Goal: Task Accomplishment & Management: Complete application form

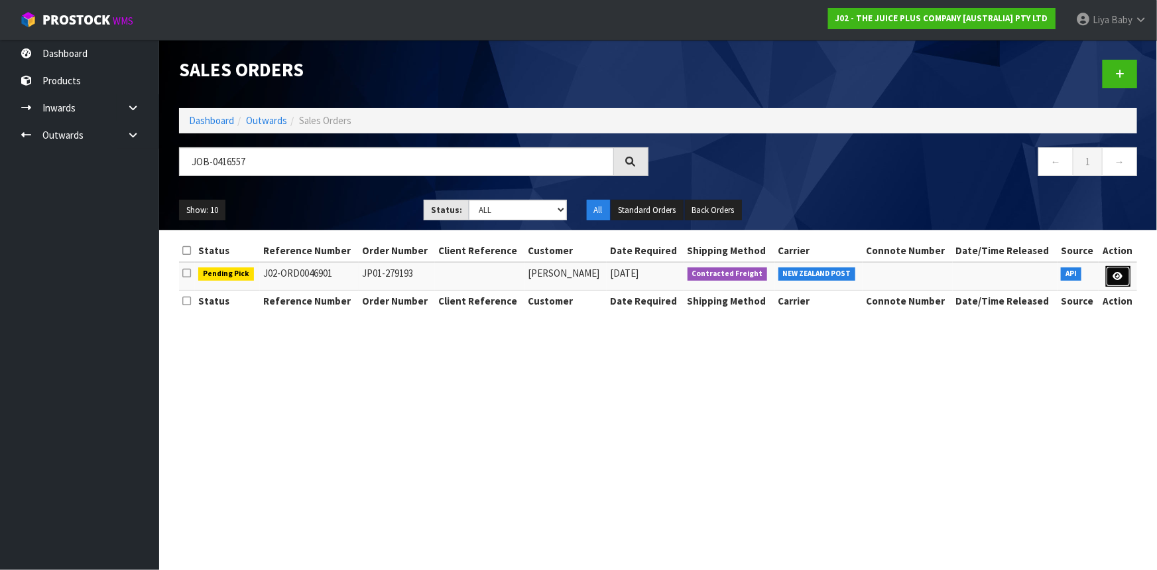
click at [1117, 276] on icon at bounding box center [1119, 276] width 10 height 9
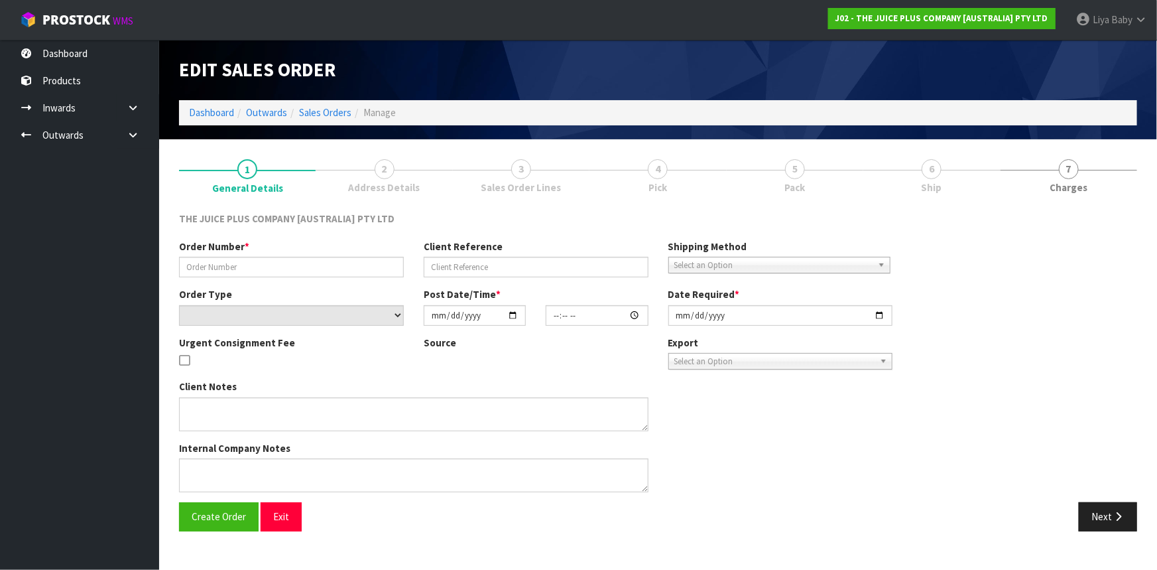
type input "JP01-279193"
select select "number:0"
type input "[DATE]"
type input "20:22:27.000"
type input "[DATE]"
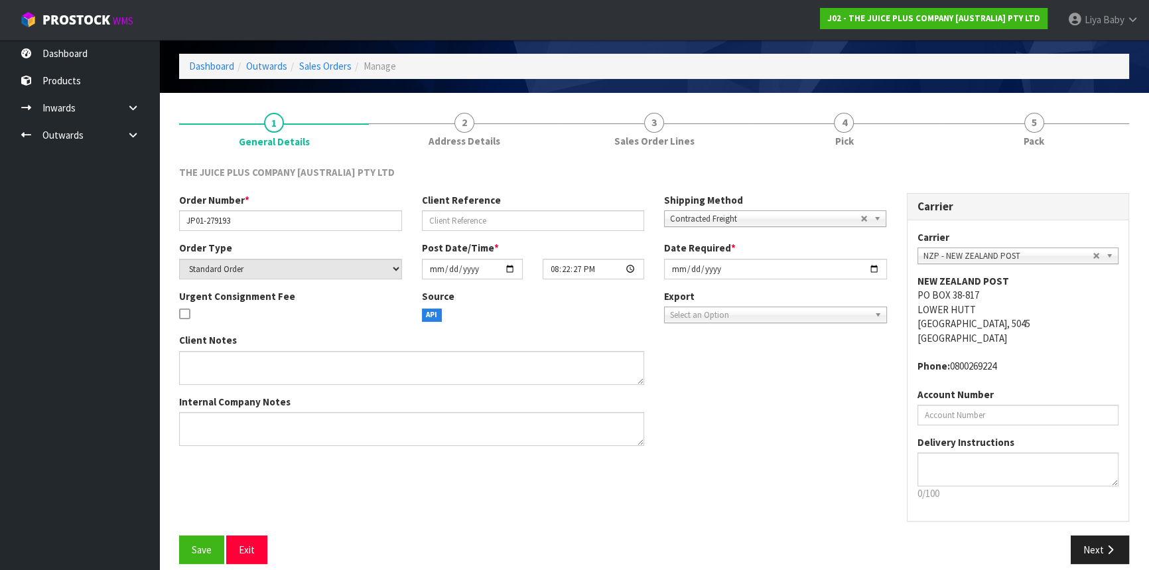
scroll to position [60, 0]
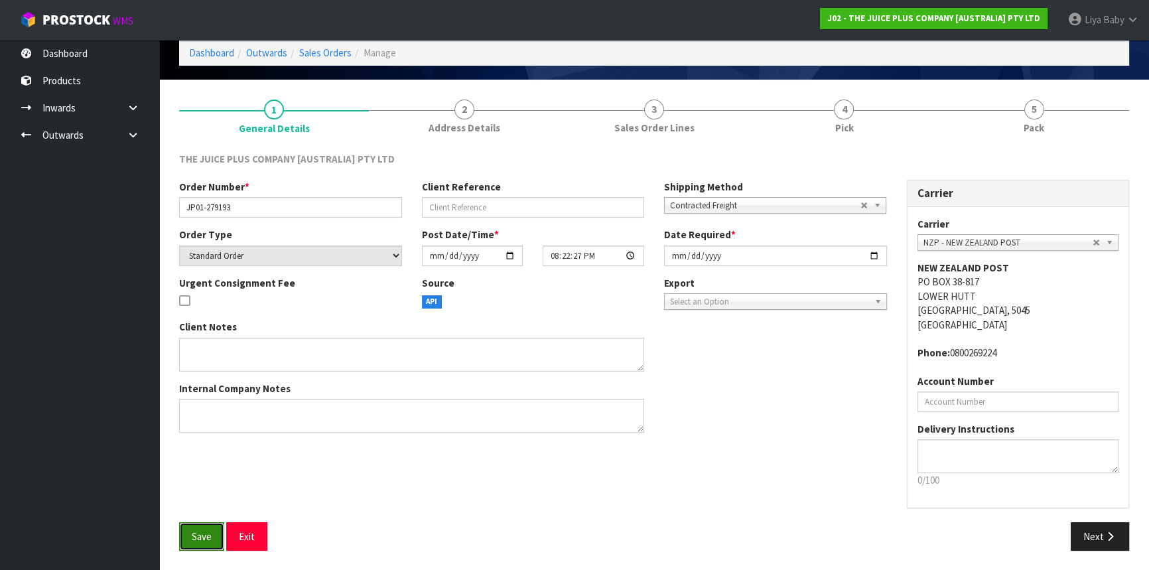
click at [212, 542] on button "Save" at bounding box center [201, 536] width 45 height 29
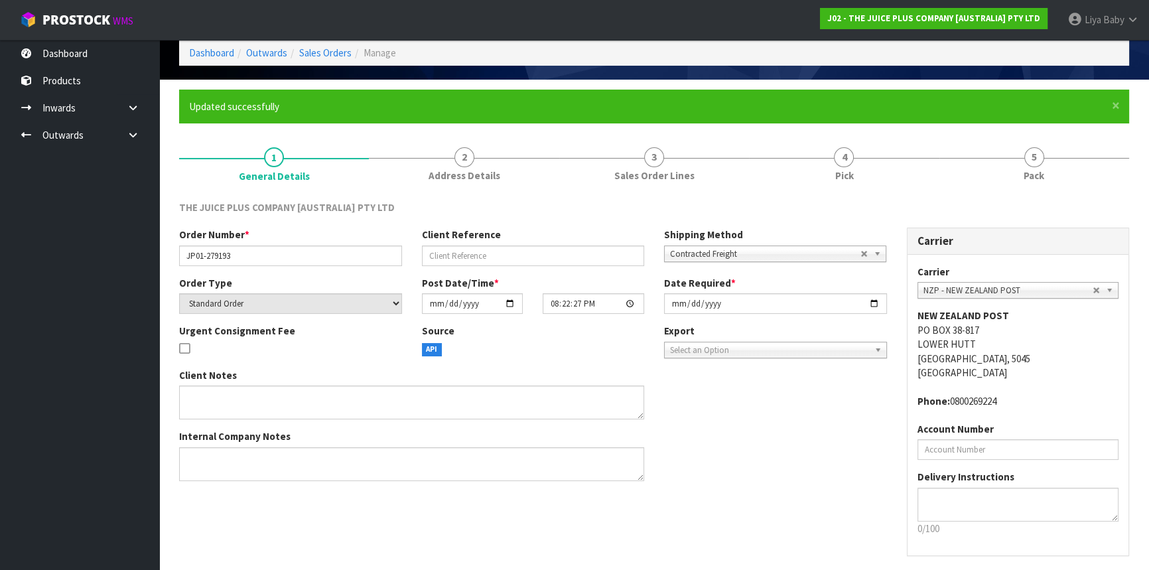
scroll to position [0, 0]
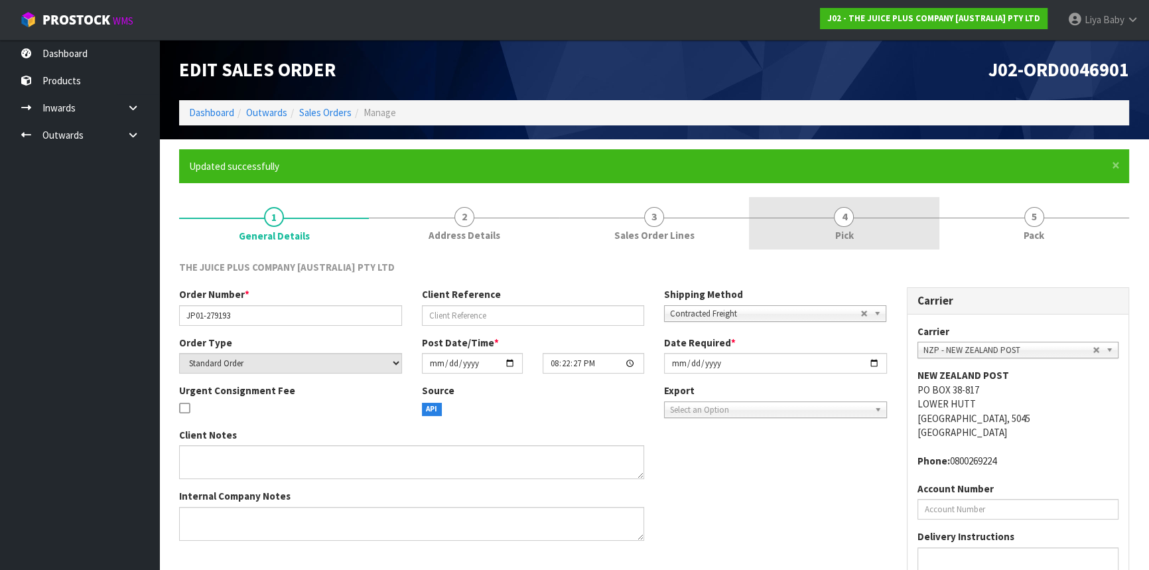
click at [841, 226] on span "4" at bounding box center [844, 217] width 20 height 20
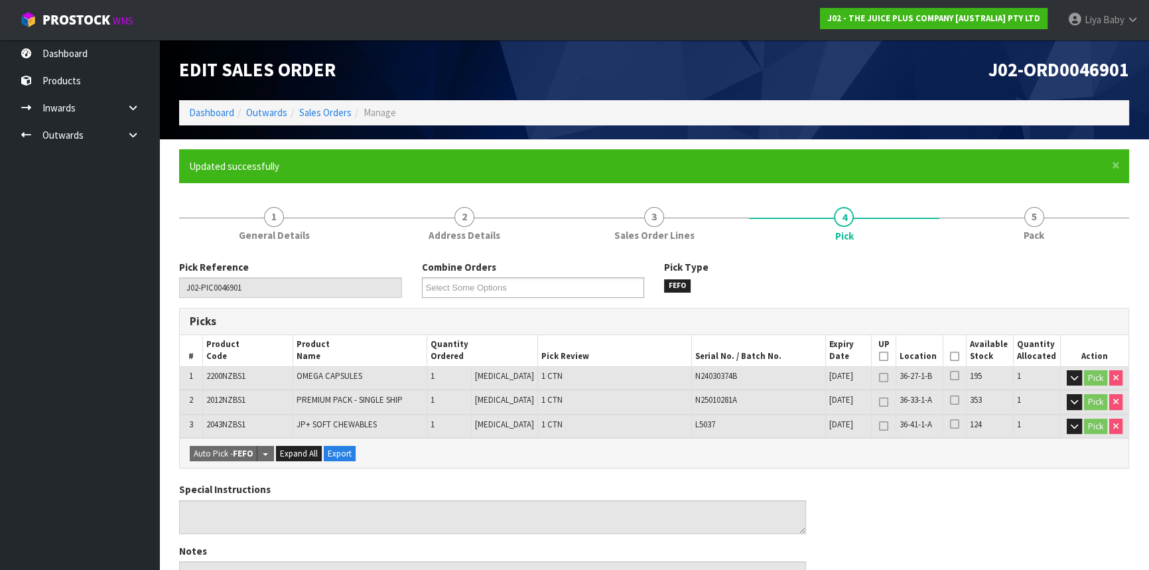
click at [950, 356] on icon at bounding box center [954, 356] width 9 height 1
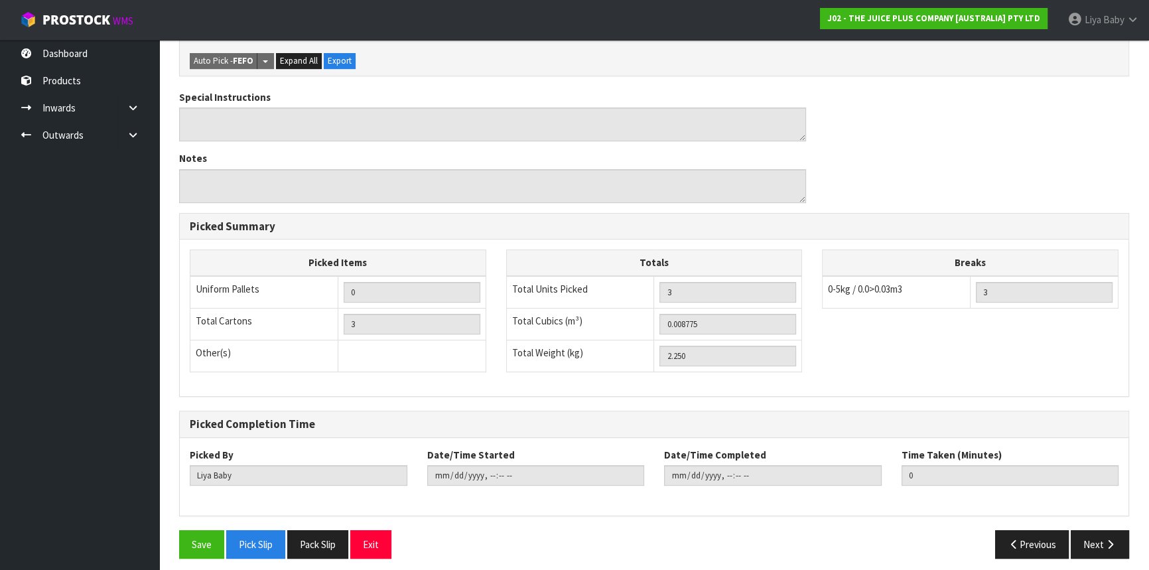
scroll to position [446, 0]
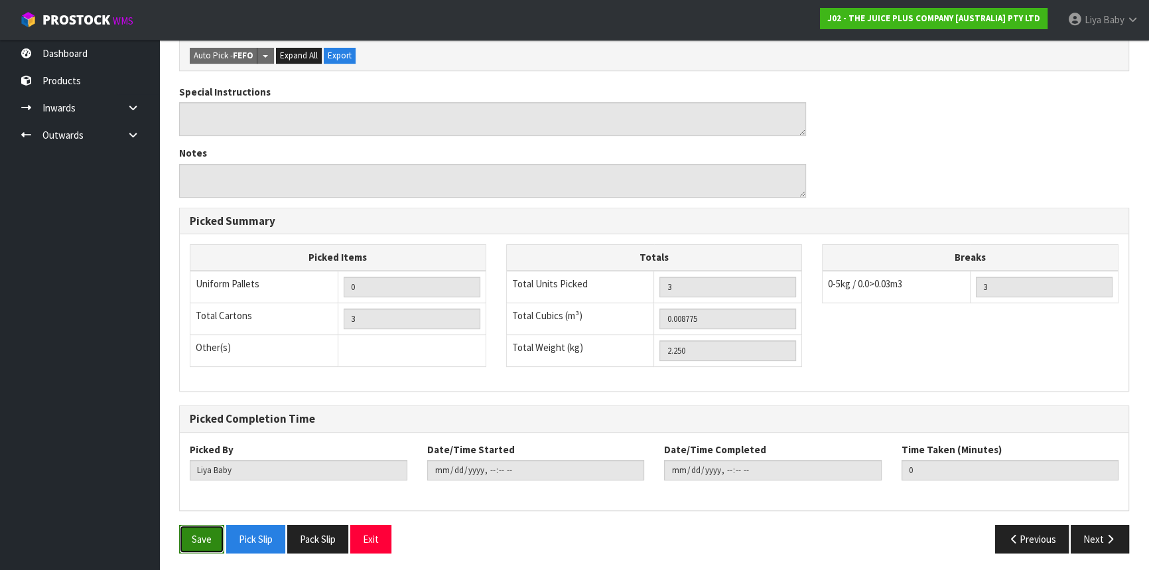
click at [204, 543] on button "Save" at bounding box center [201, 539] width 45 height 29
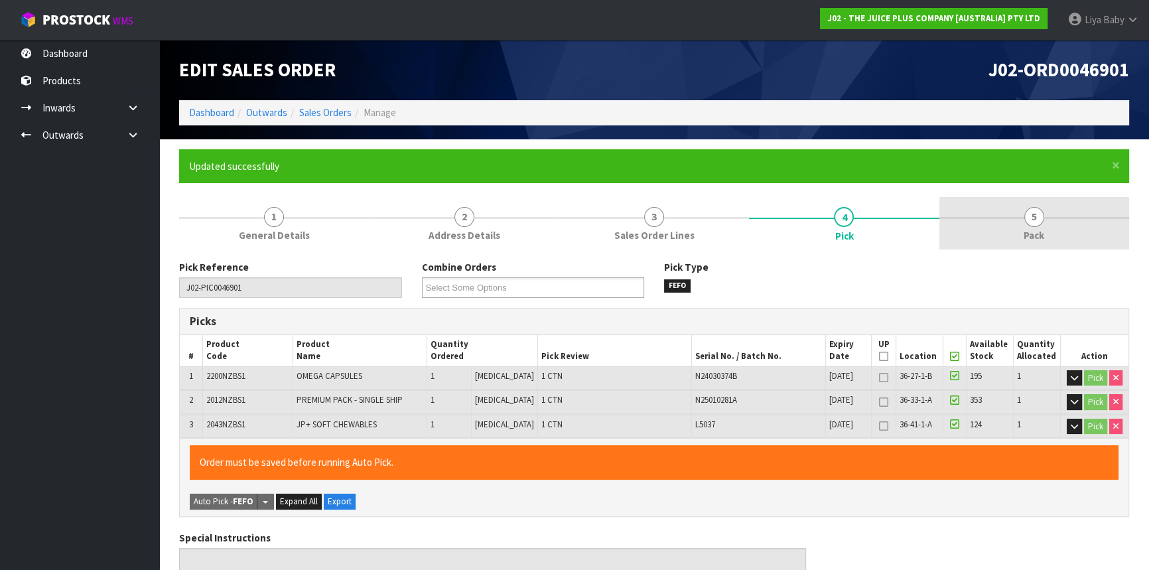
type input "[DATE]T12:47:39"
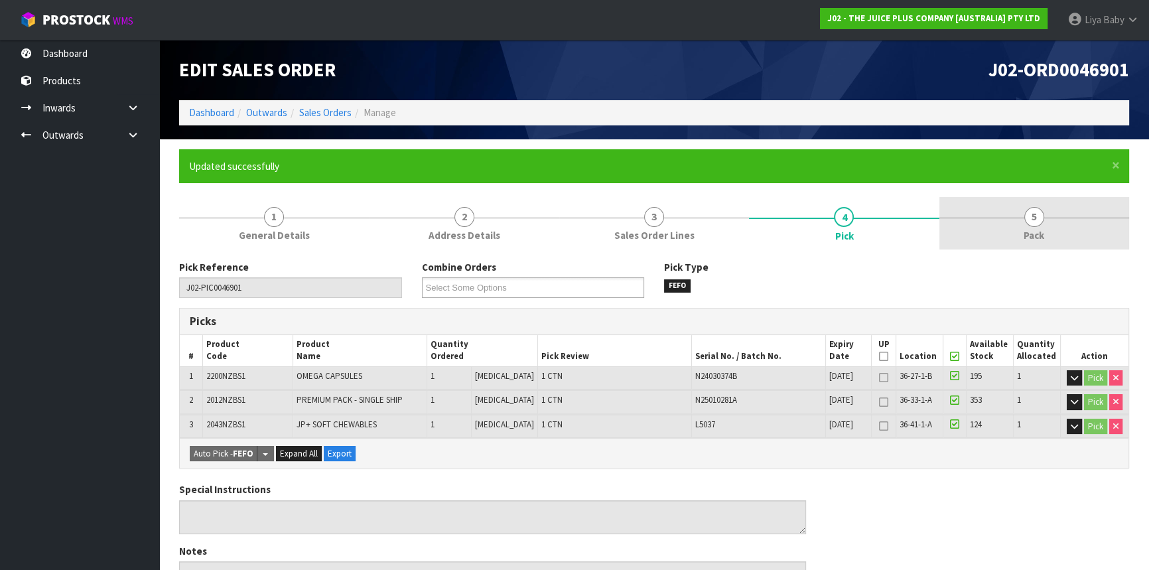
click at [1038, 228] on span "Pack" at bounding box center [1033, 235] width 21 height 14
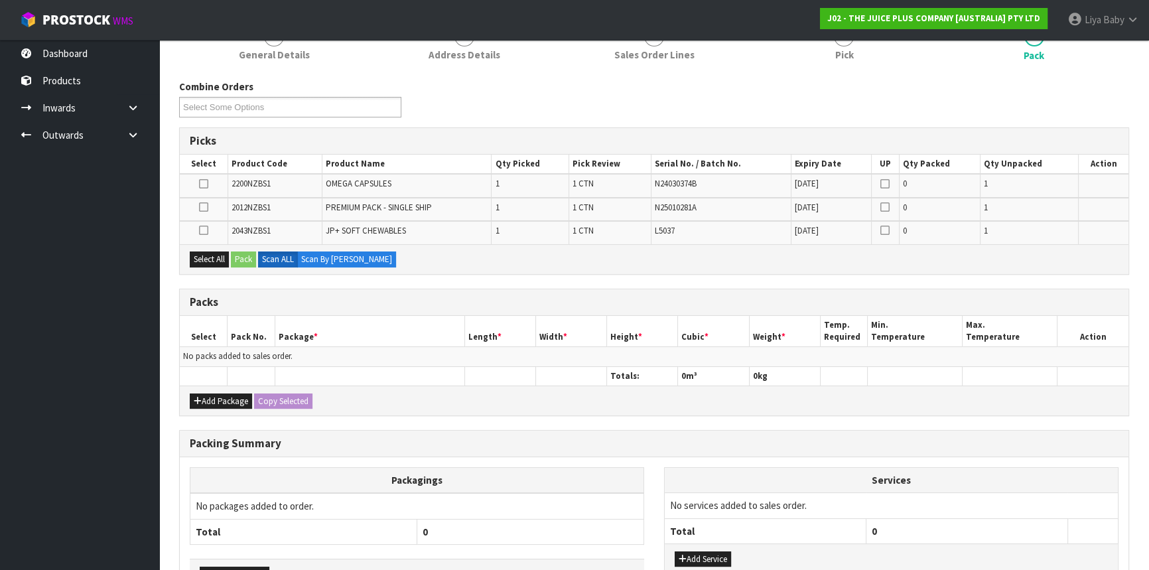
scroll to position [269, 0]
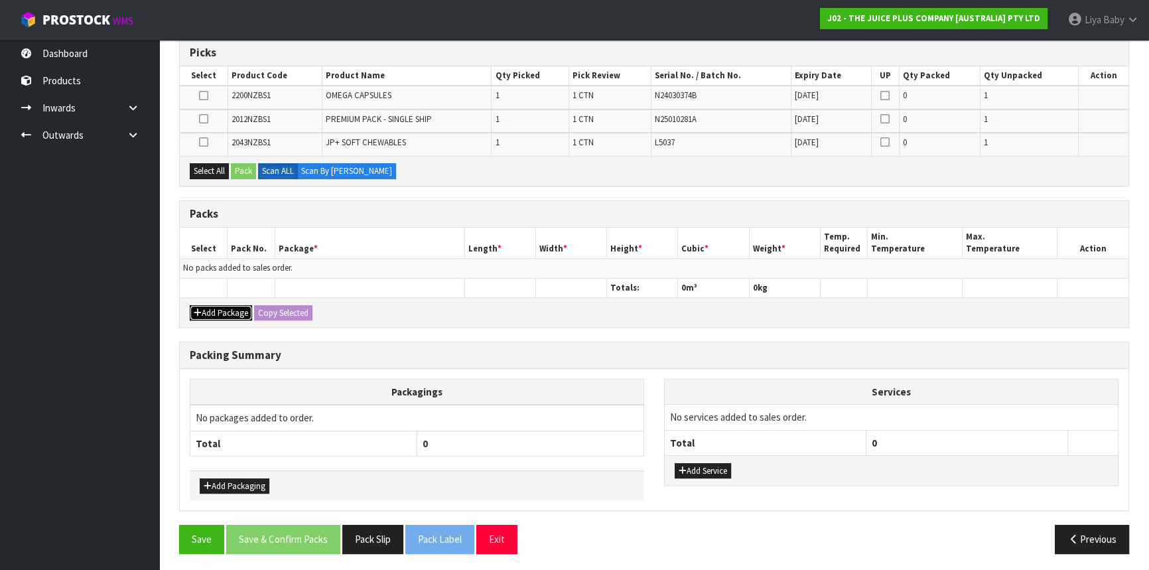
click at [225, 314] on button "Add Package" at bounding box center [221, 313] width 62 height 16
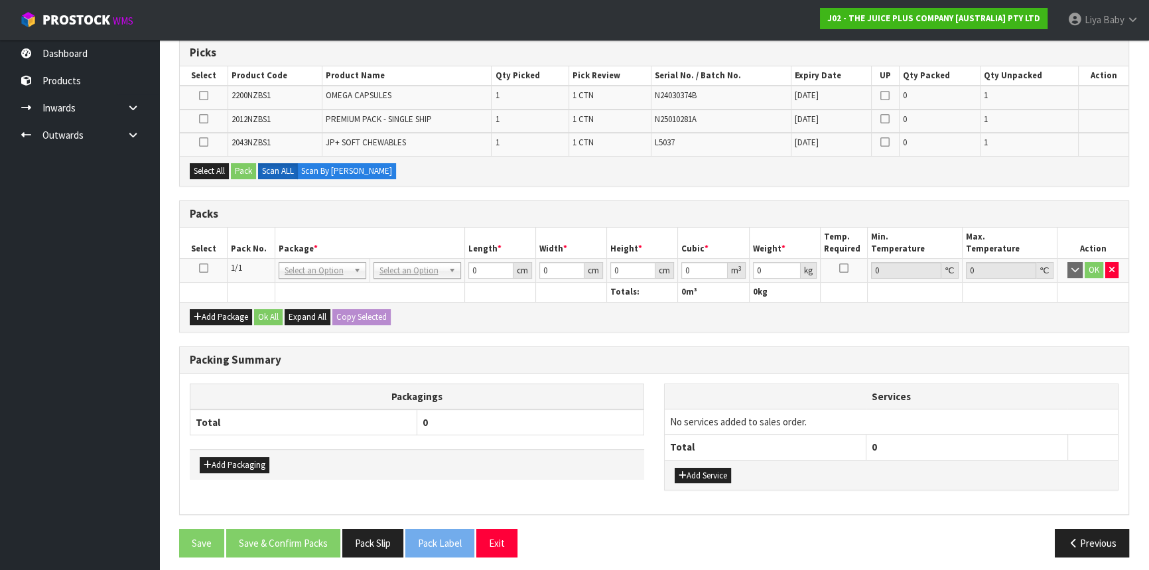
drag, startPoint x: 202, startPoint y: 266, endPoint x: 248, endPoint y: 267, distance: 45.8
click at [206, 268] on icon at bounding box center [203, 268] width 9 height 1
click at [214, 169] on button "Select All" at bounding box center [209, 171] width 39 height 16
click at [250, 171] on button "Pack" at bounding box center [243, 171] width 25 height 16
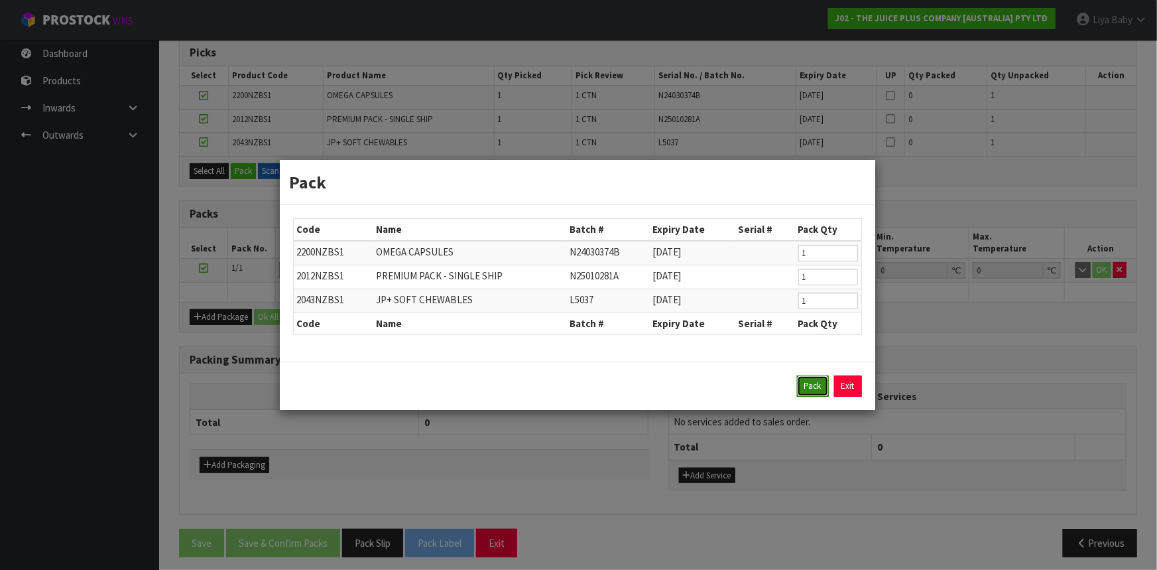
click at [817, 395] on button "Pack" at bounding box center [813, 385] width 32 height 21
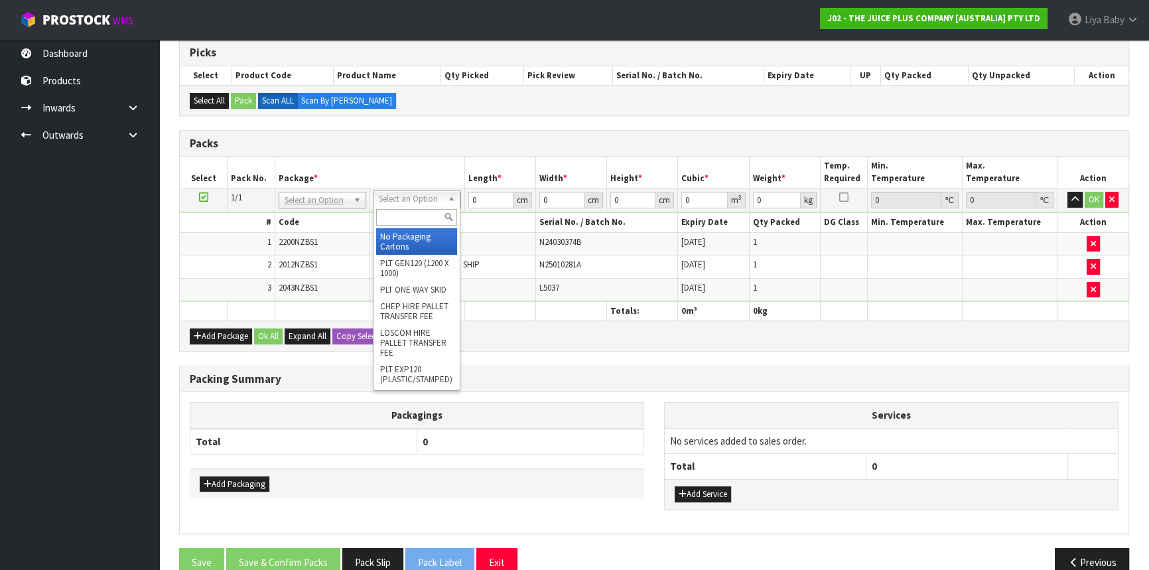
click at [436, 212] on input "text" at bounding box center [416, 217] width 81 height 17
type input "ctna4"
type input "31"
type input "22.5"
type input "25"
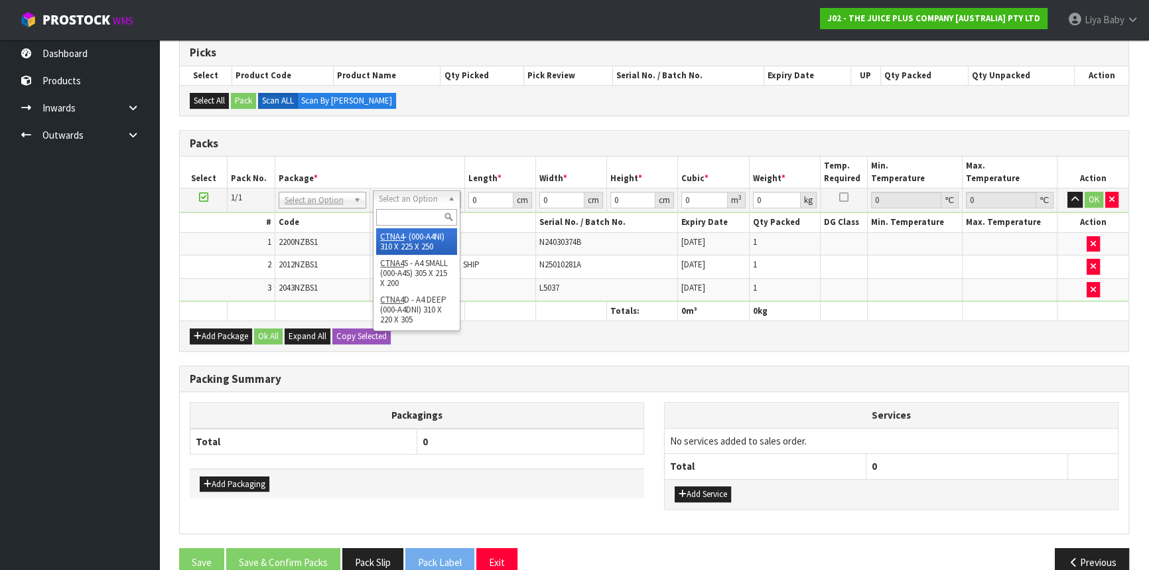
type input "0.017438"
type input "2.45"
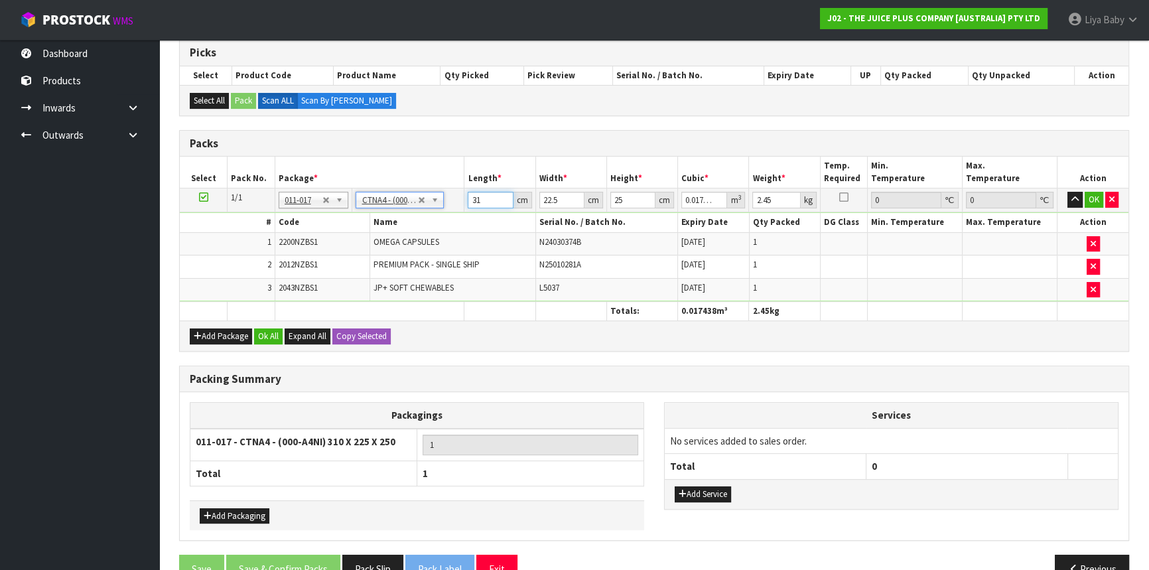
click at [482, 199] on input "31" at bounding box center [490, 200] width 45 height 17
type input "3"
type input "0.001687"
type input "0"
type input "2"
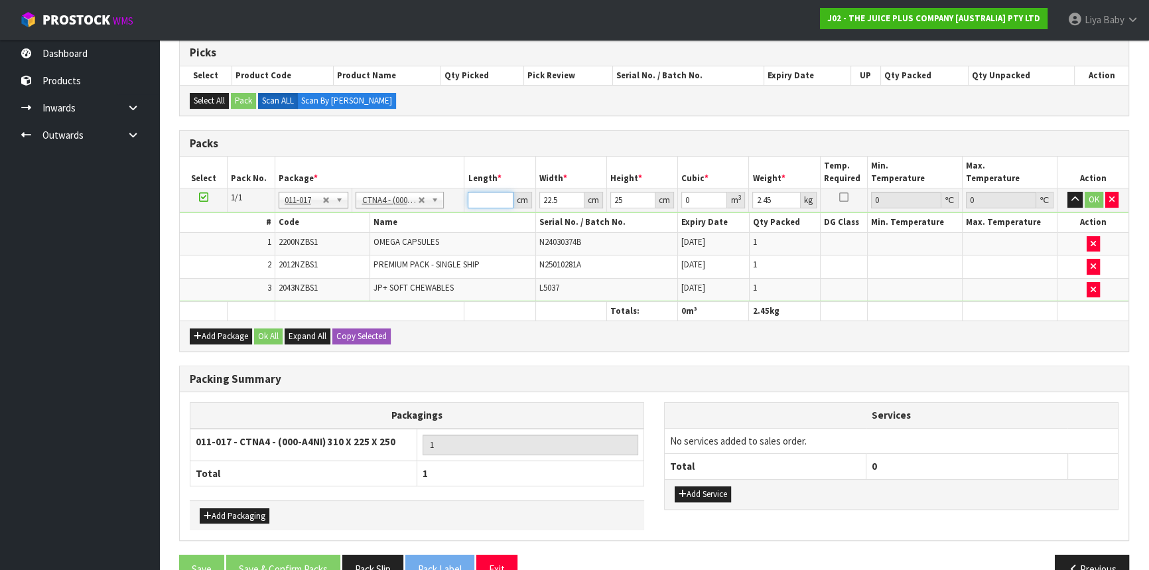
type input "0.001125"
type input "24"
type input "0.0135"
type input "24"
type input "0"
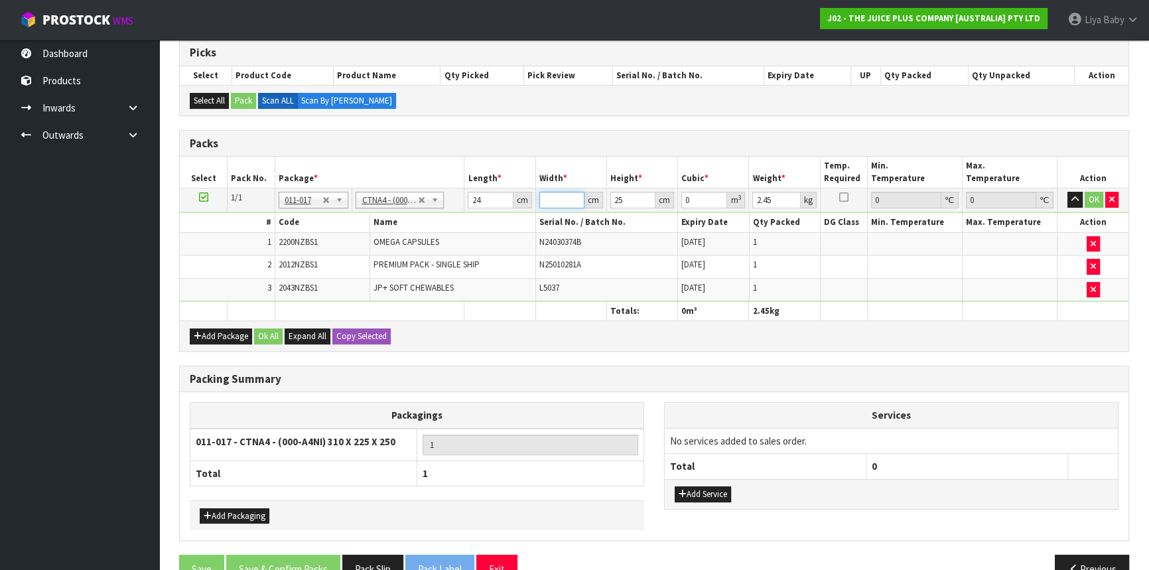
type input "3"
type input "0.0018"
type input "32"
type input "0.0192"
type input "32"
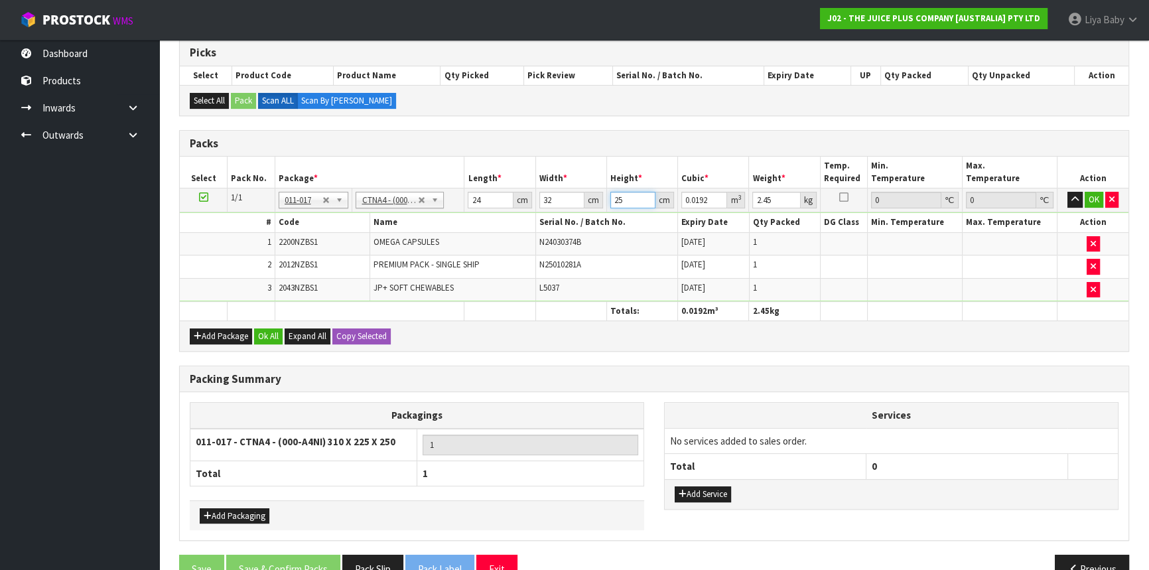
type input "0"
type input "2"
type input "0.001536"
type input "21"
type input "0.016128"
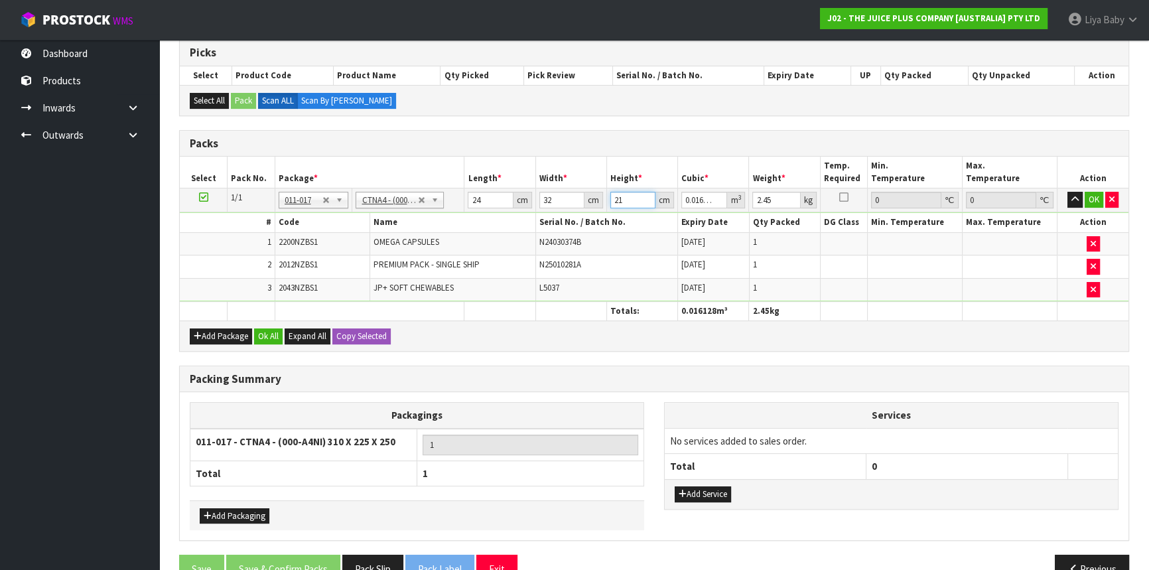
type input "21"
type input "3"
click at [273, 336] on button "Ok All" at bounding box center [268, 336] width 29 height 16
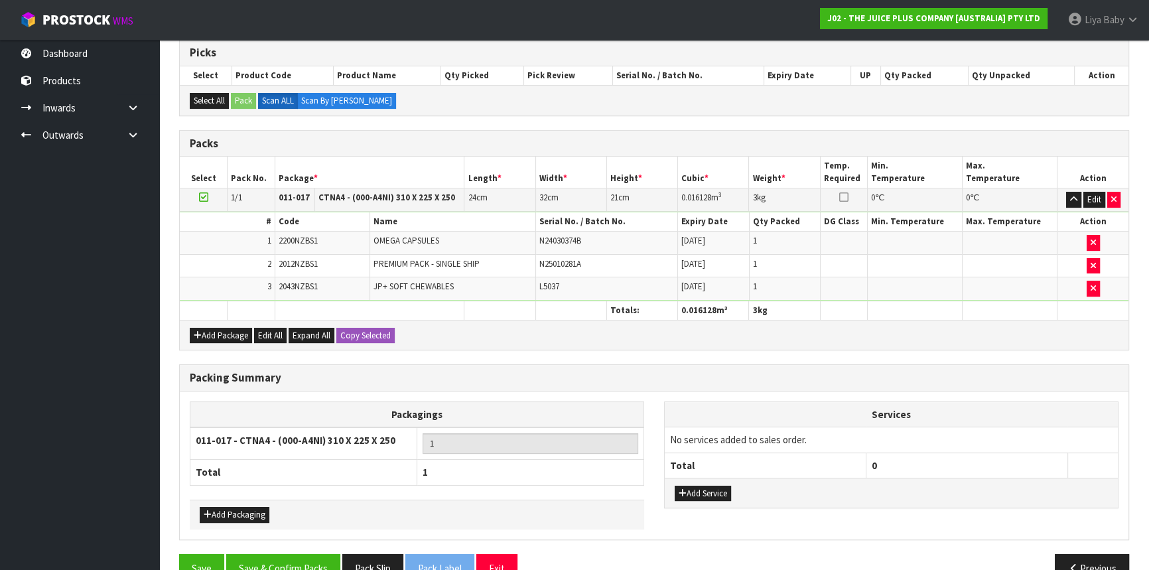
scroll to position [297, 0]
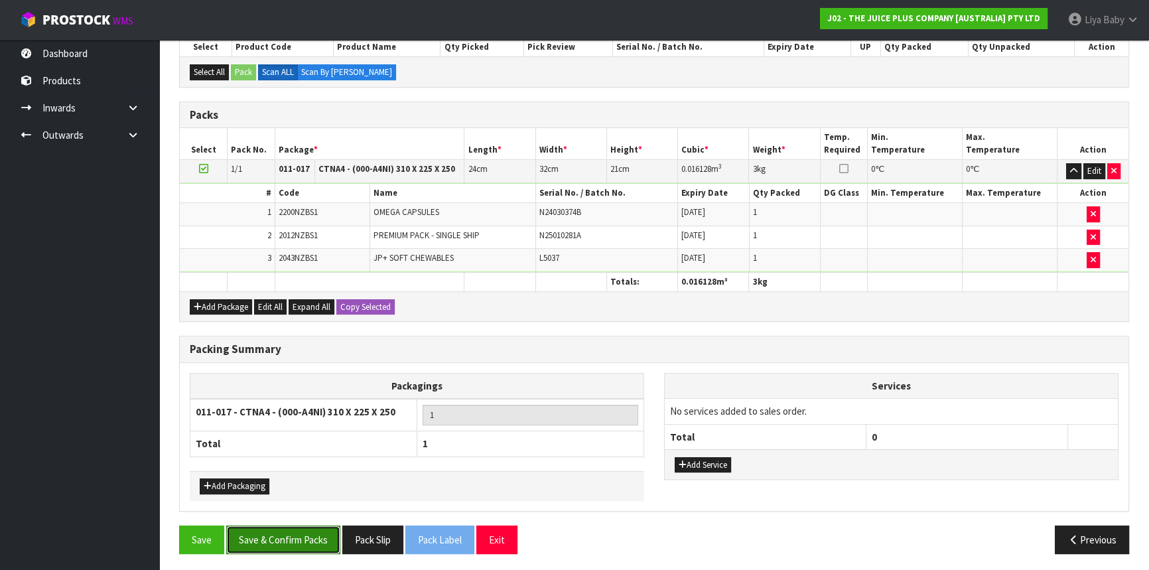
click at [279, 545] on button "Save & Confirm Packs" at bounding box center [283, 539] width 114 height 29
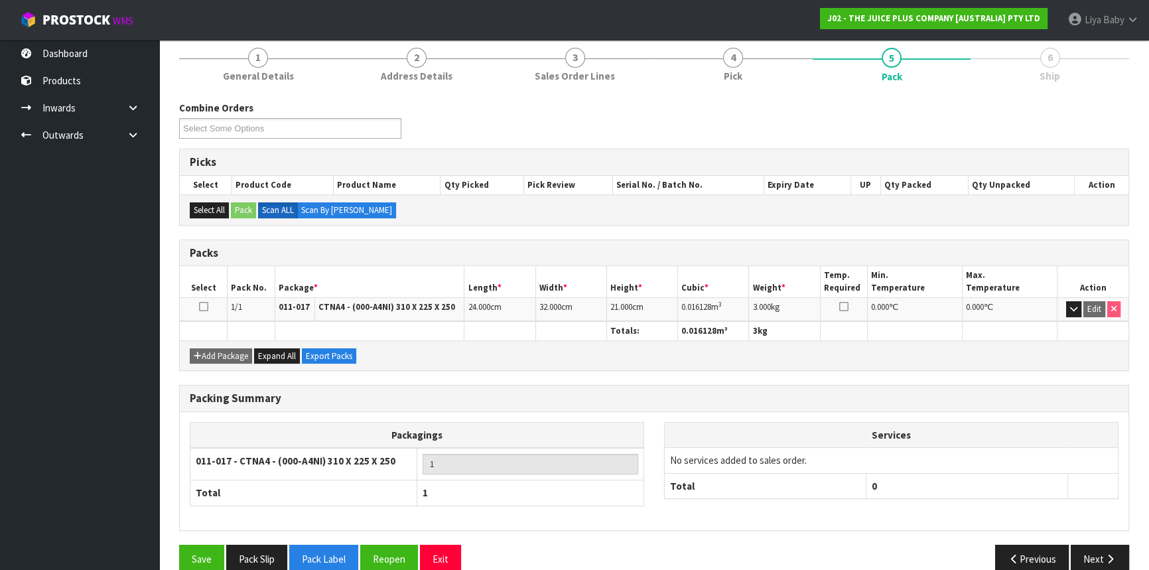
scroll to position [179, 0]
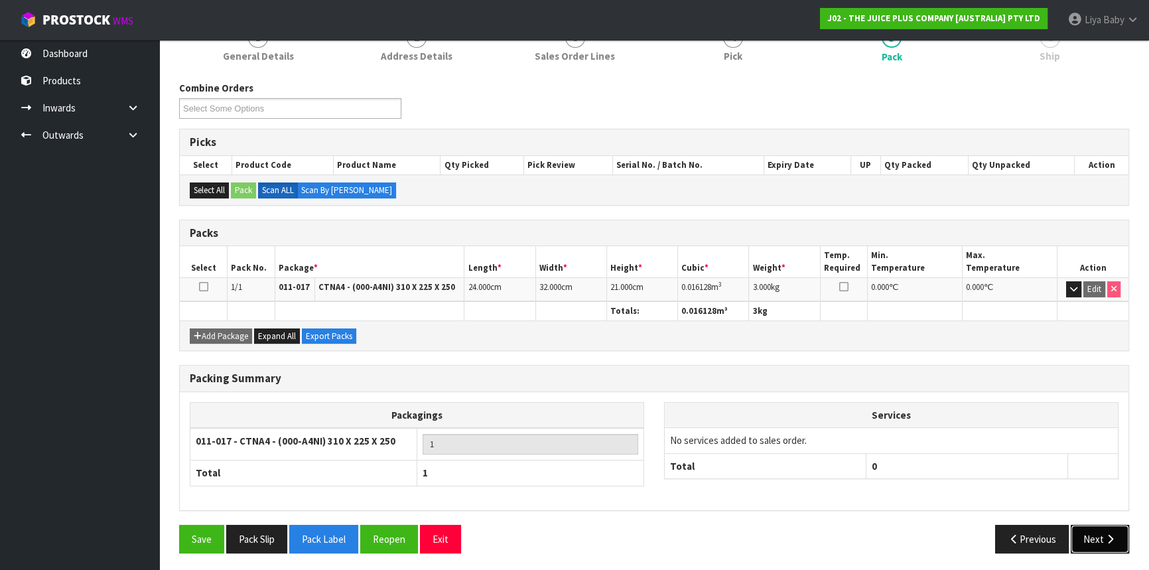
click at [1106, 537] on icon "button" at bounding box center [1110, 539] width 13 height 10
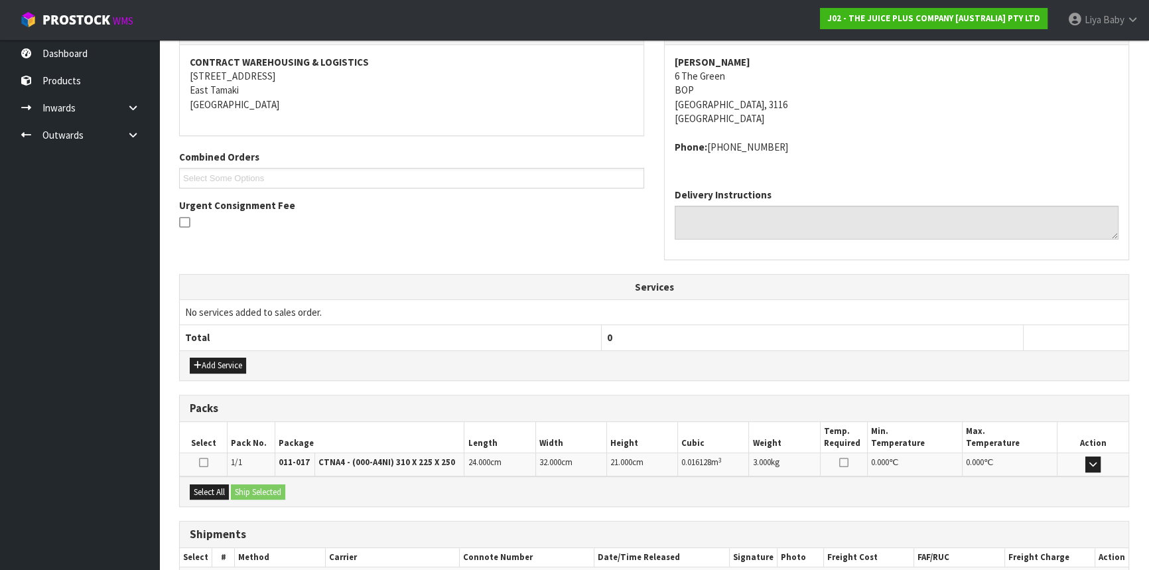
scroll to position [318, 0]
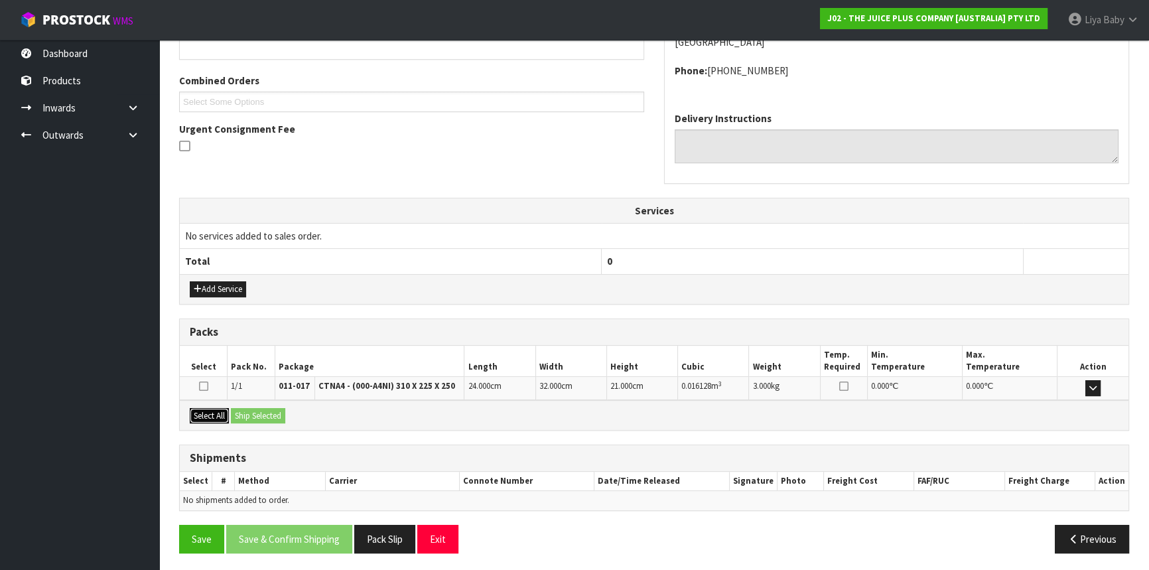
drag, startPoint x: 196, startPoint y: 417, endPoint x: 245, endPoint y: 423, distance: 50.1
click at [196, 417] on button "Select All" at bounding box center [209, 416] width 39 height 16
click at [264, 423] on div "Select All Ship Selected" at bounding box center [654, 415] width 948 height 30
click at [263, 415] on button "Ship Selected" at bounding box center [258, 416] width 54 height 16
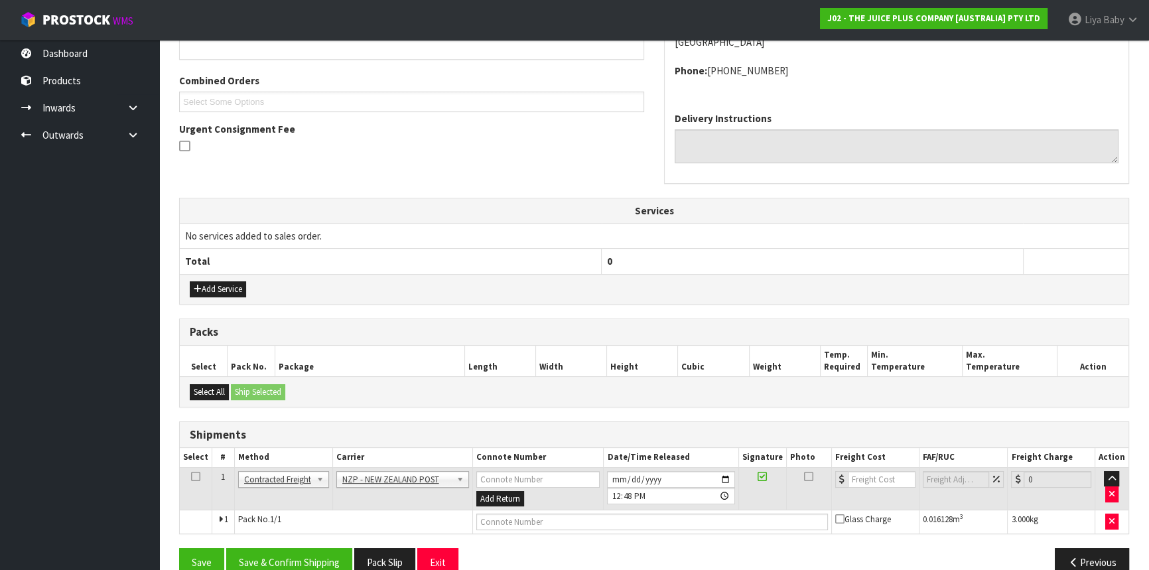
drag, startPoint x: 198, startPoint y: 468, endPoint x: 199, endPoint y: 481, distance: 12.7
click at [198, 476] on icon at bounding box center [195, 476] width 9 height 1
click at [318, 553] on button "Save & Confirm Shipping" at bounding box center [289, 562] width 126 height 29
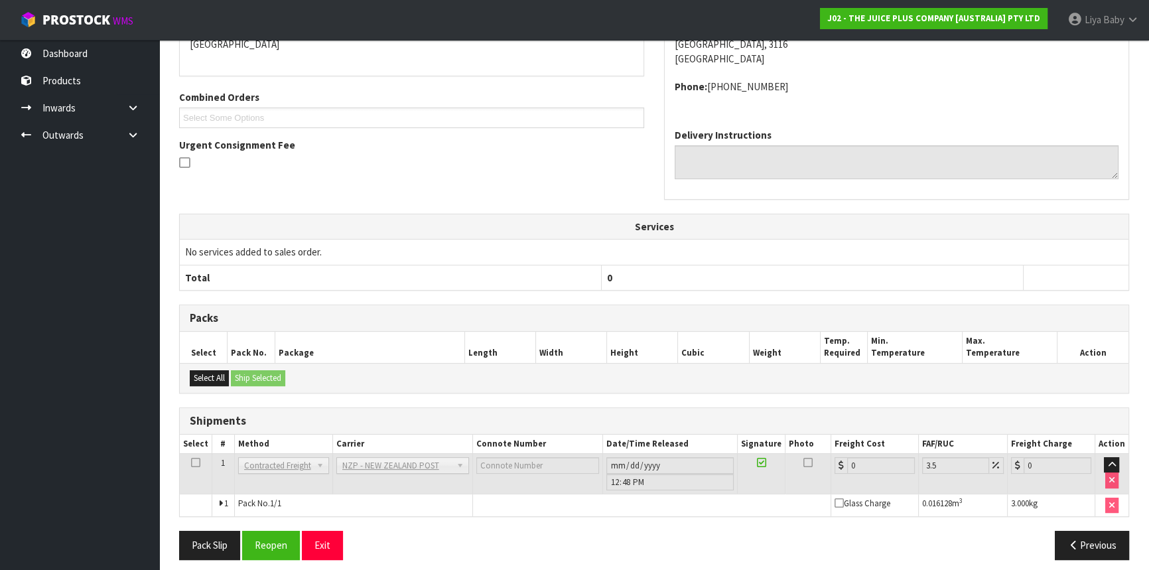
scroll to position [324, 0]
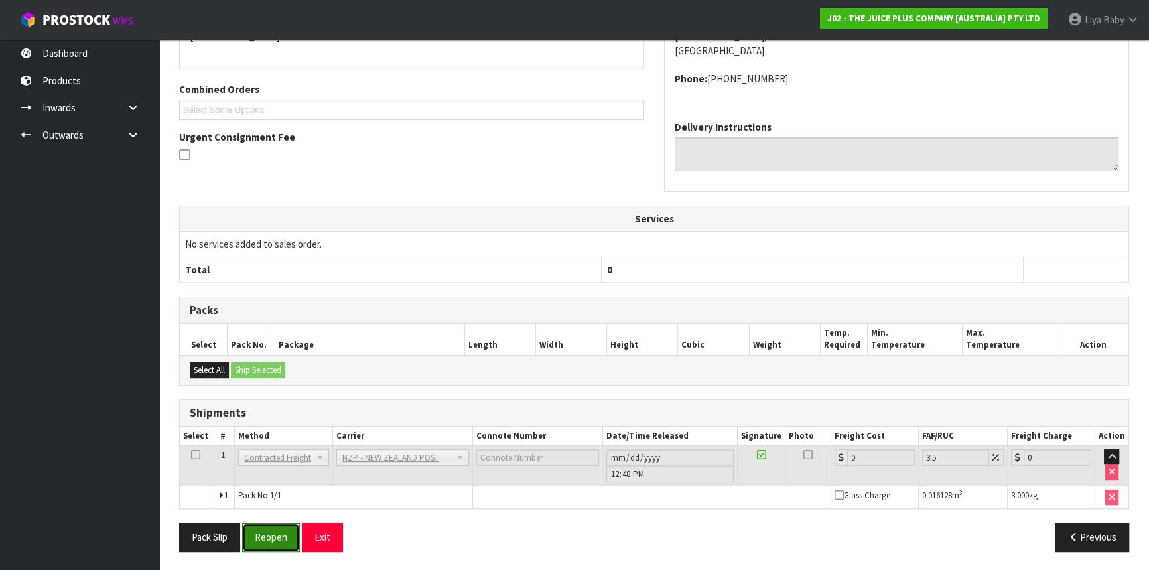
click at [253, 532] on button "Reopen" at bounding box center [271, 537] width 58 height 29
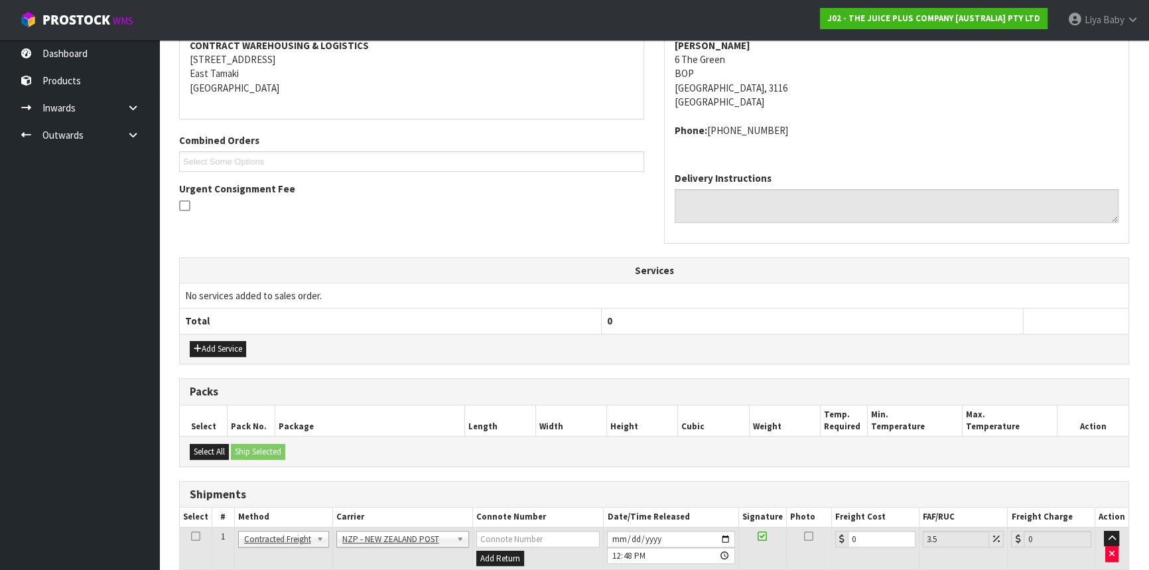
scroll to position [355, 0]
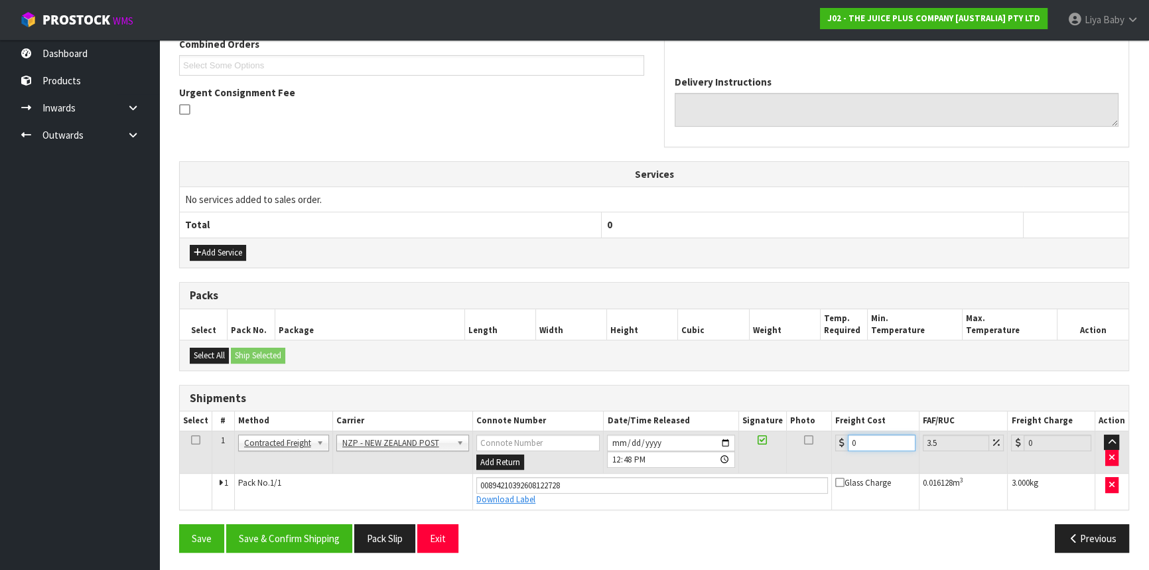
click at [862, 442] on input "0" at bounding box center [882, 442] width 68 height 17
type input "8"
type input "8.28"
type input "8.4"
type input "8.69"
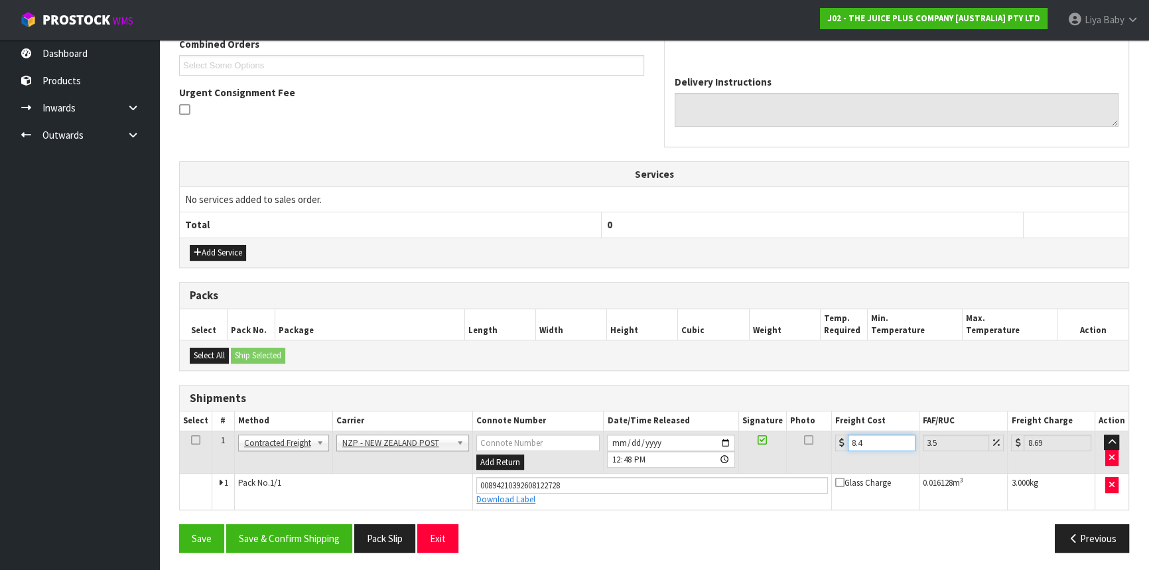
type input "8.45"
type input "8.75"
type input "8.45"
click at [198, 440] on icon at bounding box center [195, 440] width 9 height 1
click at [265, 536] on button "Save & Confirm Shipping" at bounding box center [289, 538] width 126 height 29
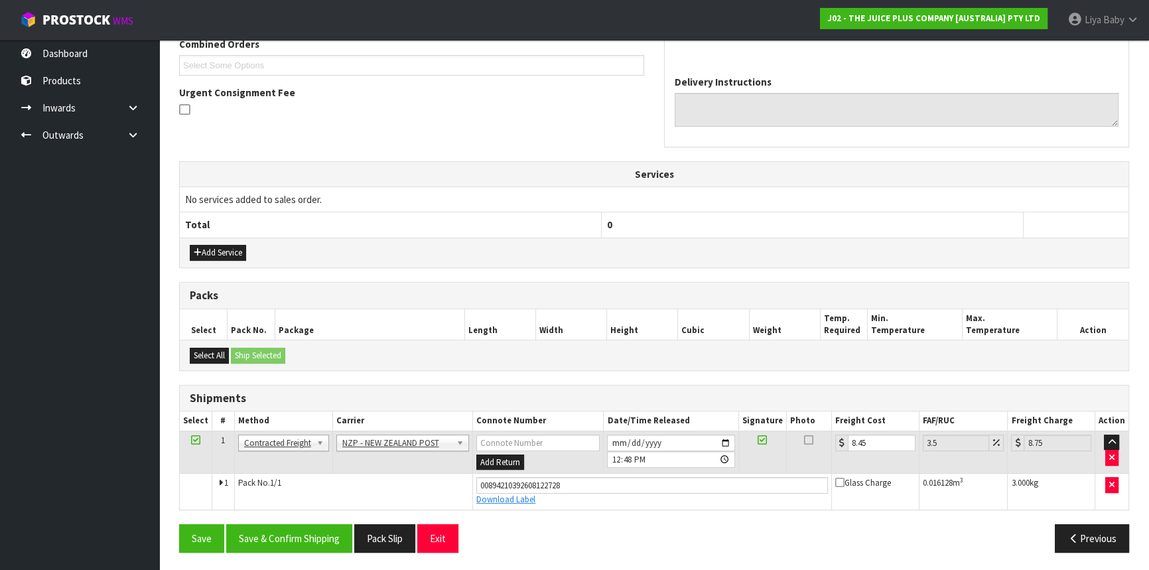
scroll to position [0, 0]
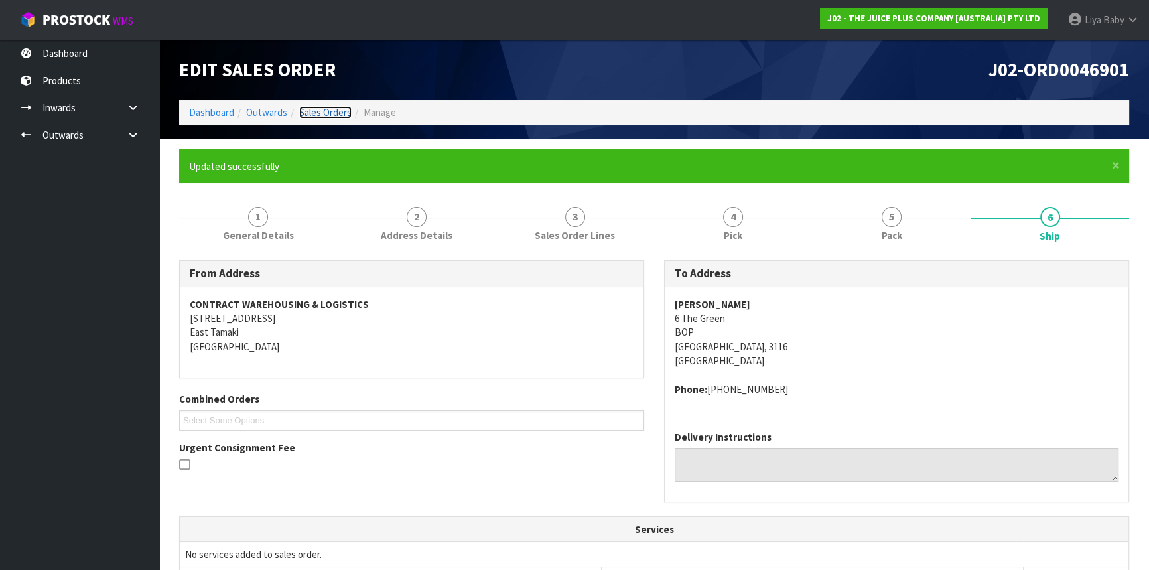
click at [314, 115] on link "Sales Orders" at bounding box center [325, 112] width 52 height 13
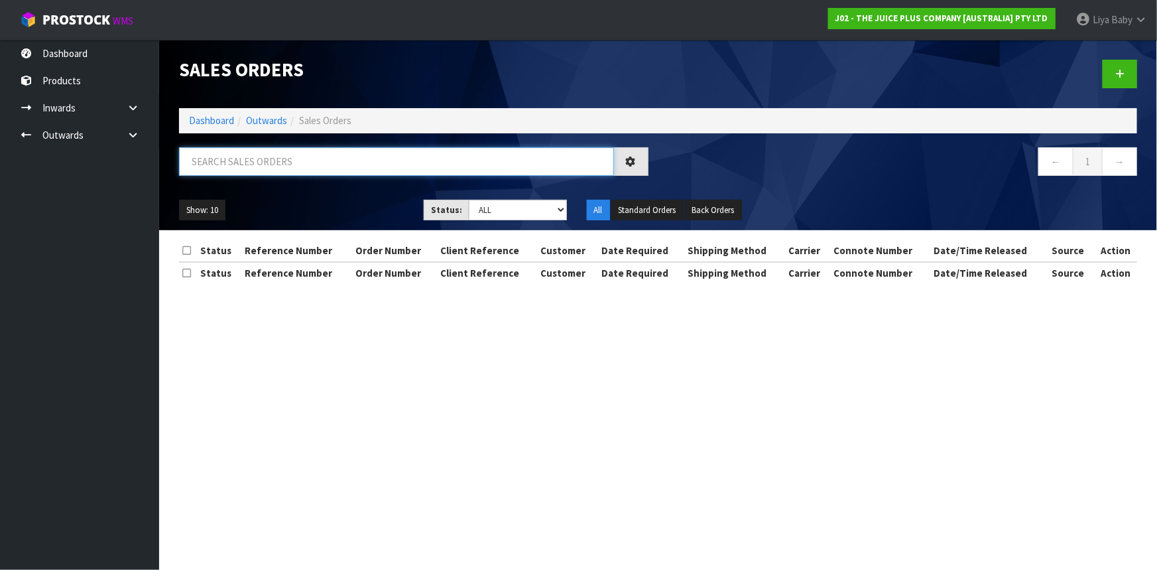
click at [274, 165] on input "text" at bounding box center [396, 161] width 435 height 29
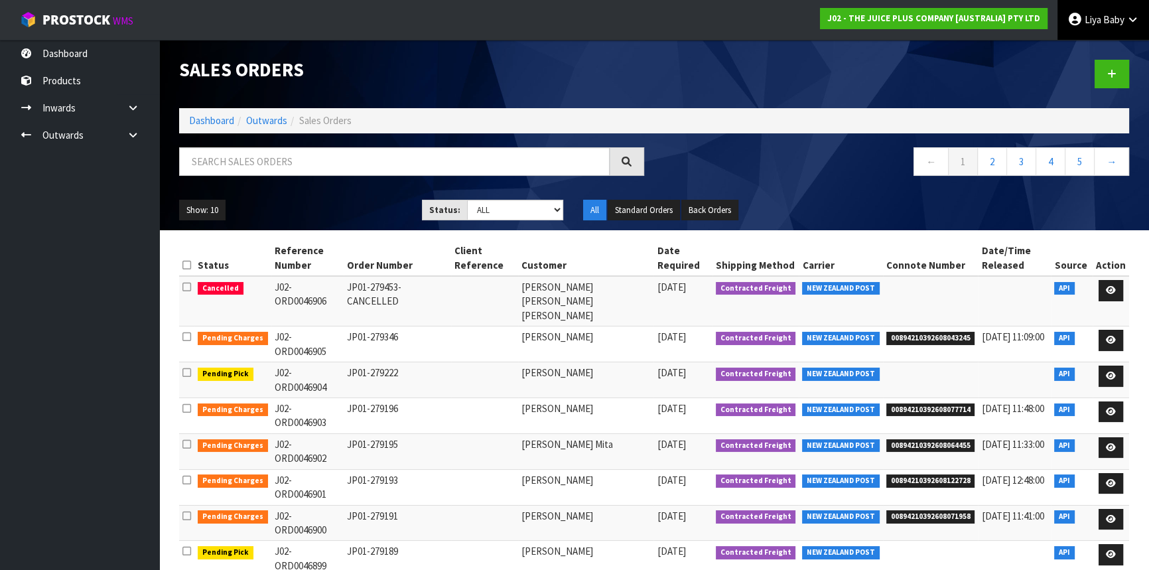
click at [1104, 27] on link "Liya Baby" at bounding box center [1103, 20] width 92 height 40
click at [1090, 46] on link "Logout" at bounding box center [1095, 53] width 105 height 18
